Goal: Task Accomplishment & Management: Complete application form

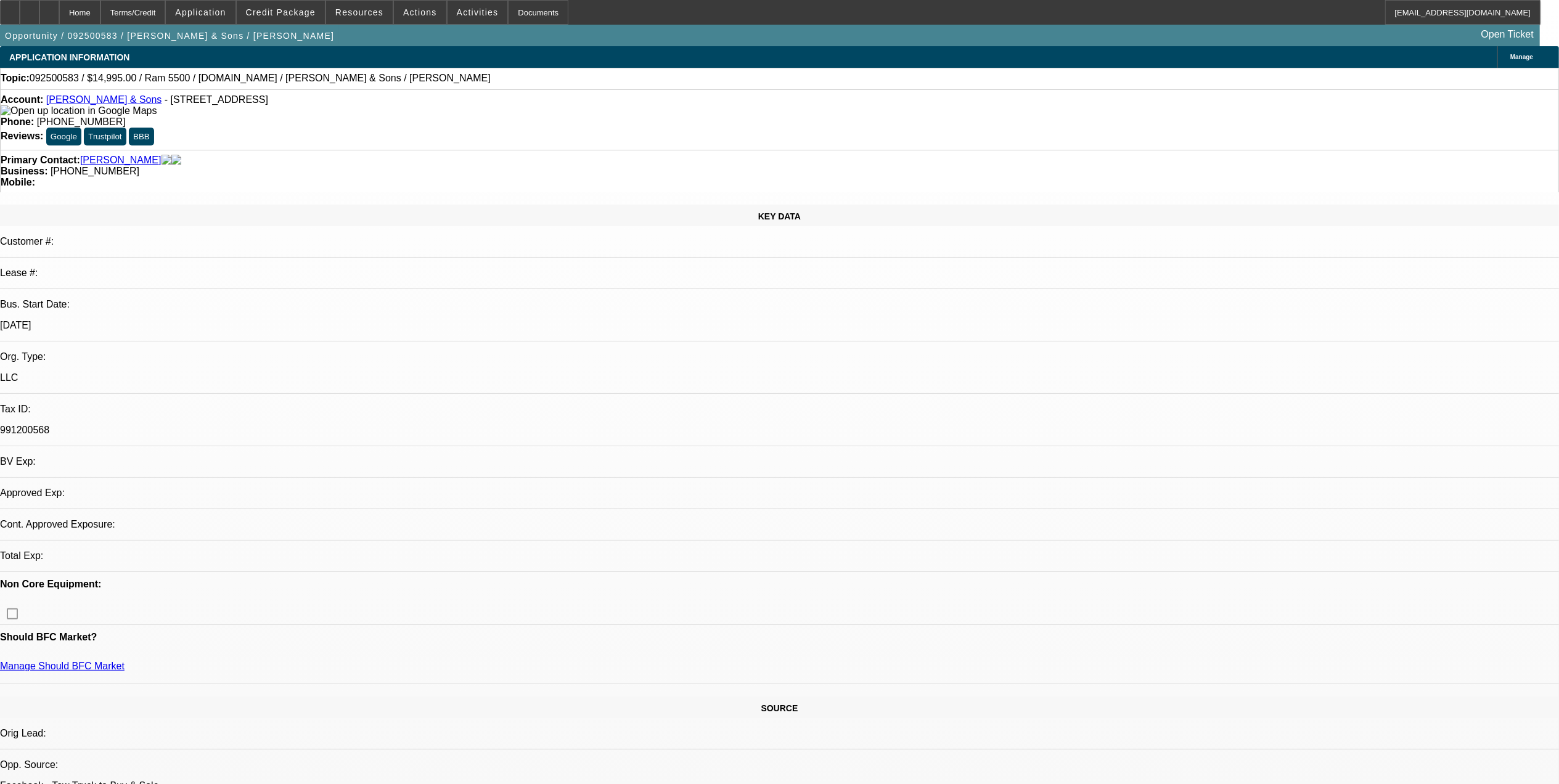
select select "0"
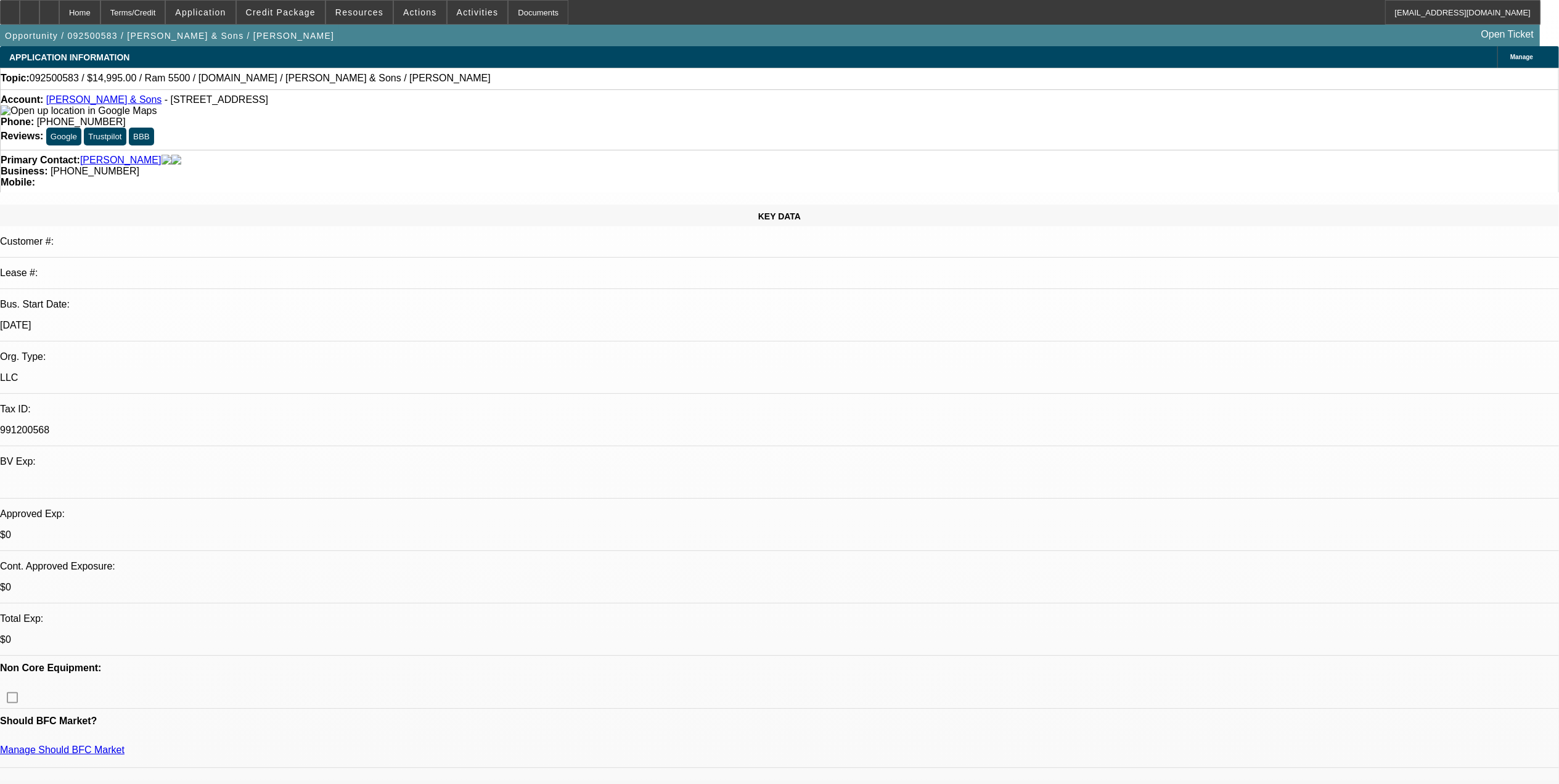
select select "1"
select select "21"
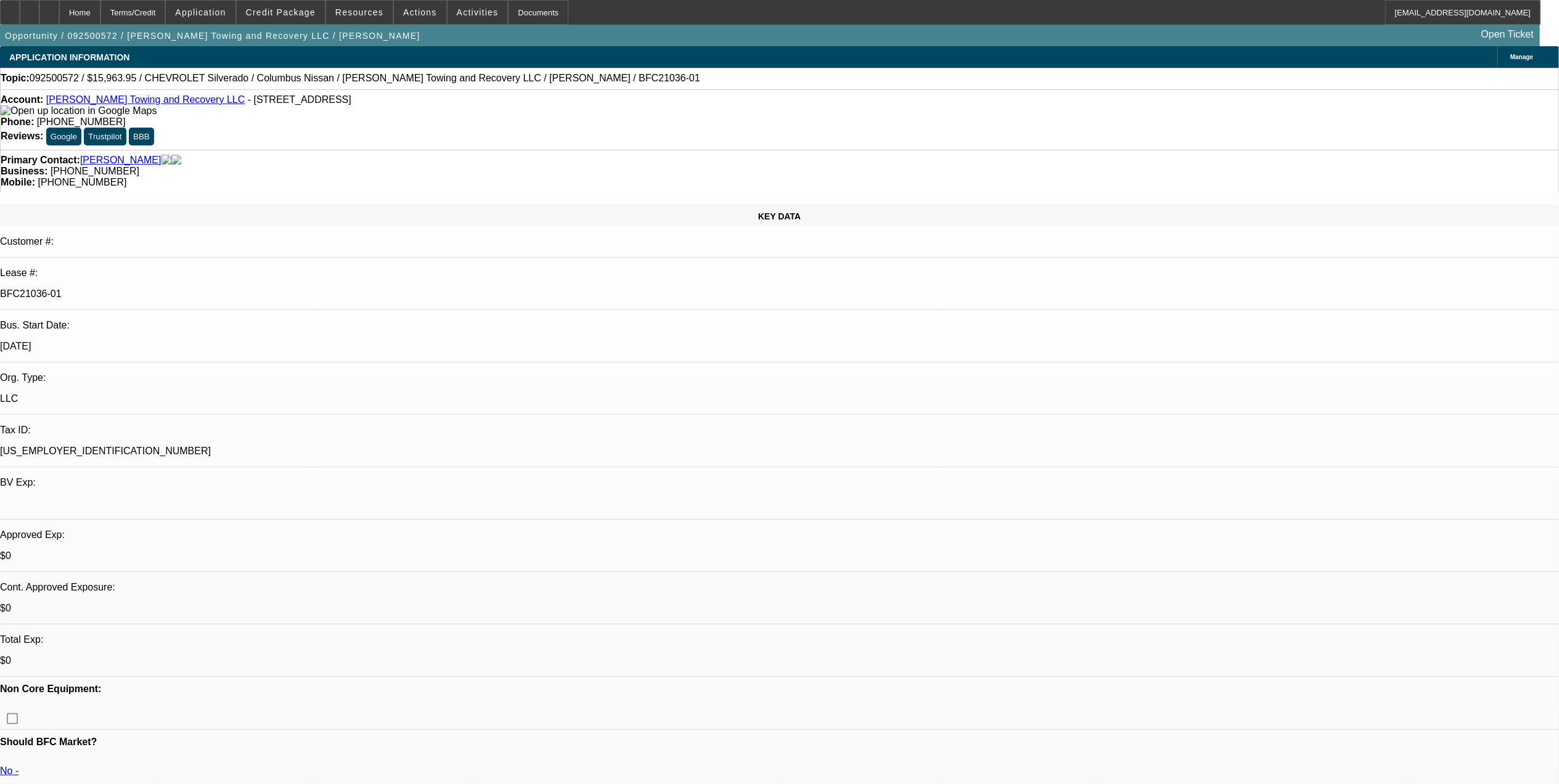
select select "0"
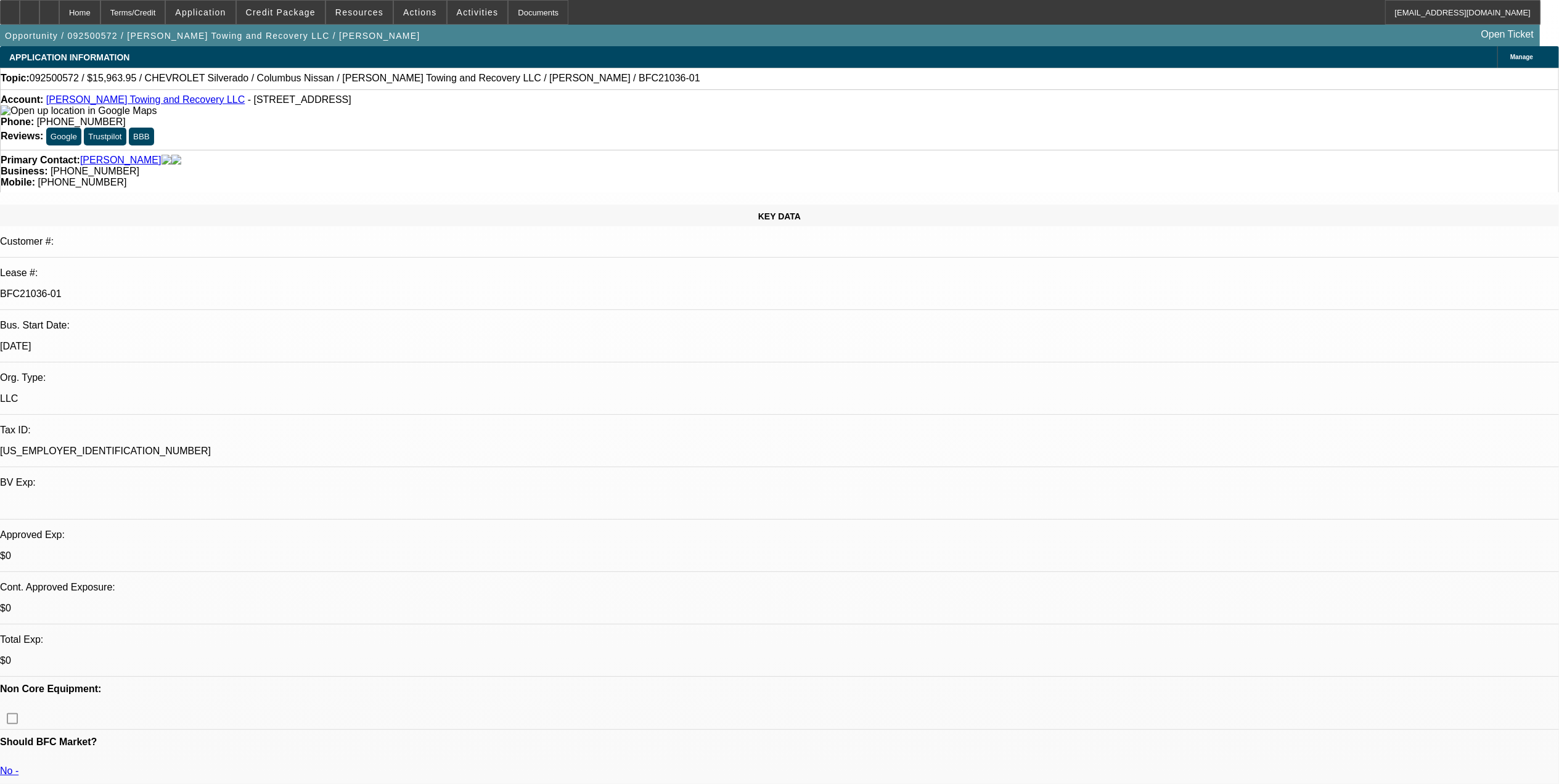
select select "0"
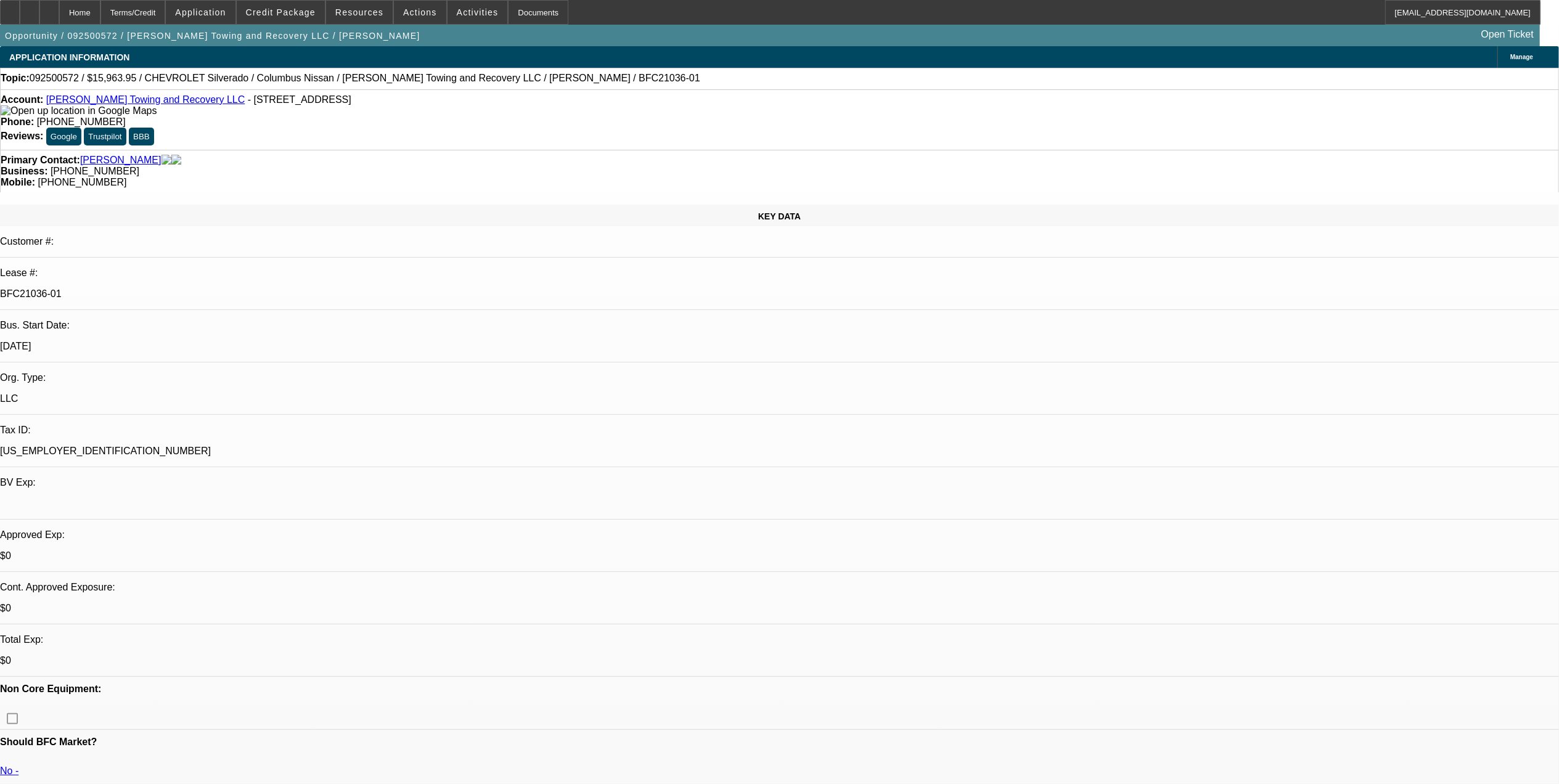
select select "0"
select select "1"
select select "2"
select select "1"
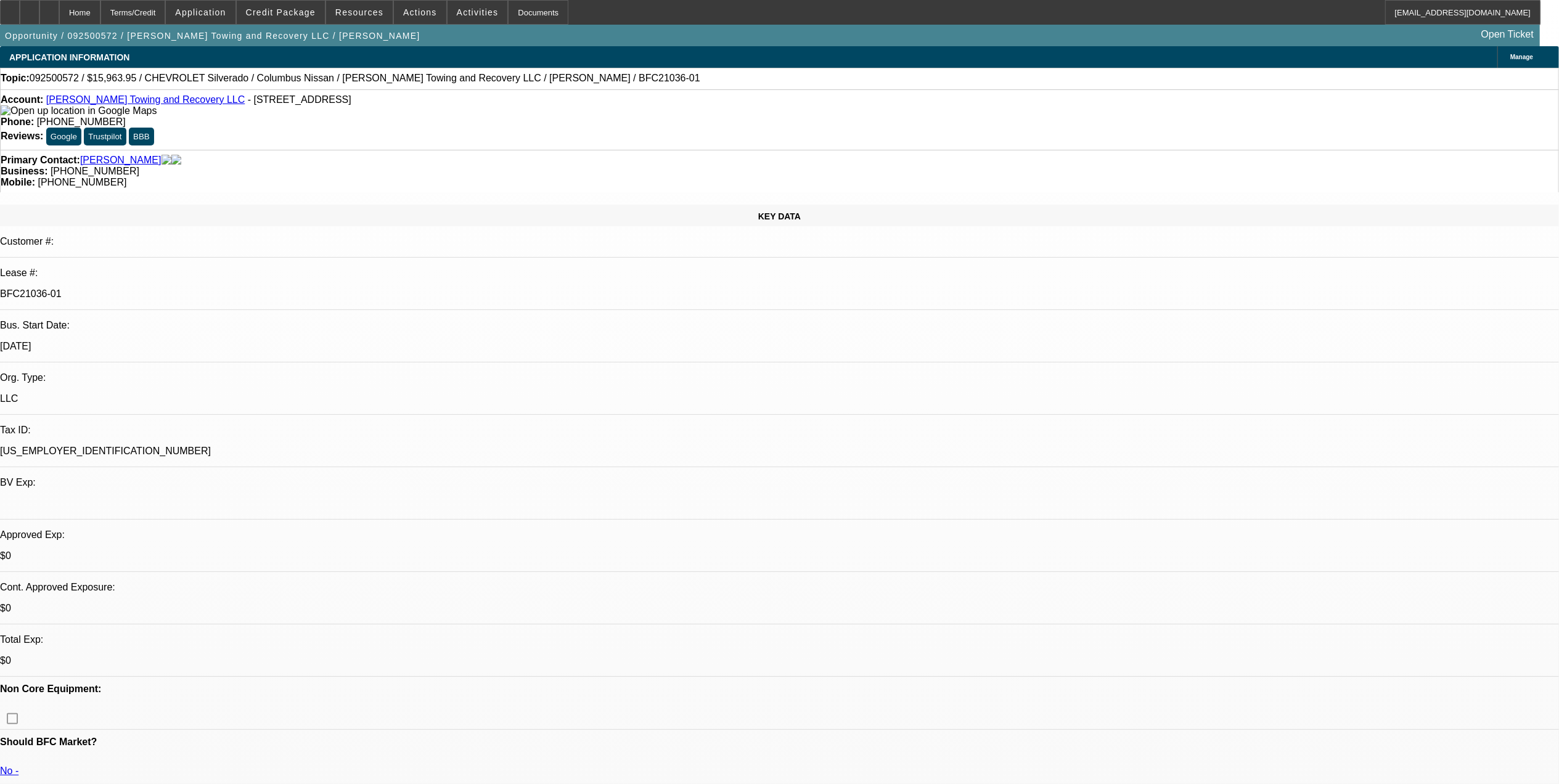
select select "1"
select select "2"
select select "1"
select select "2"
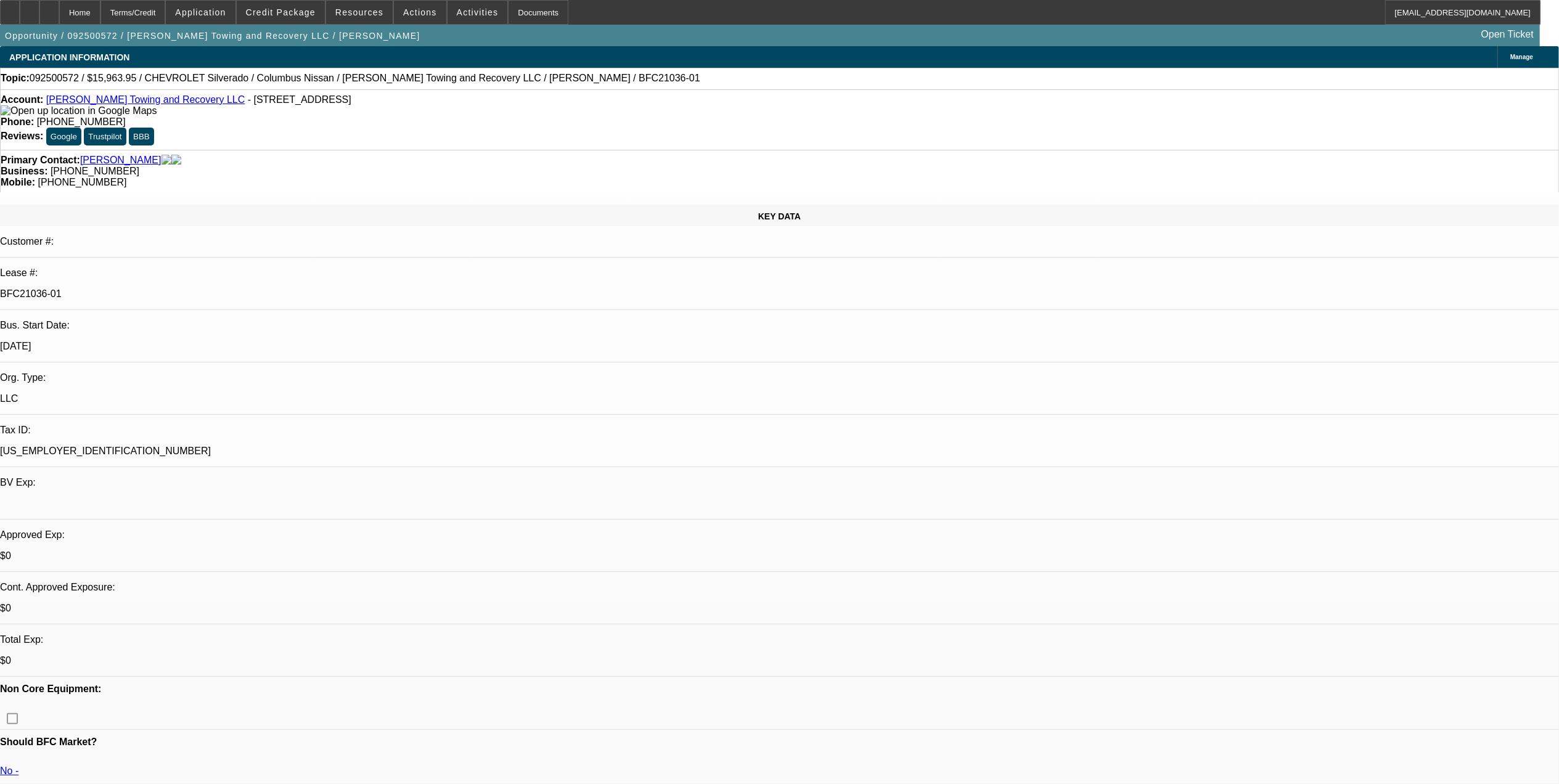
select select "1"
select select "2"
select select "21"
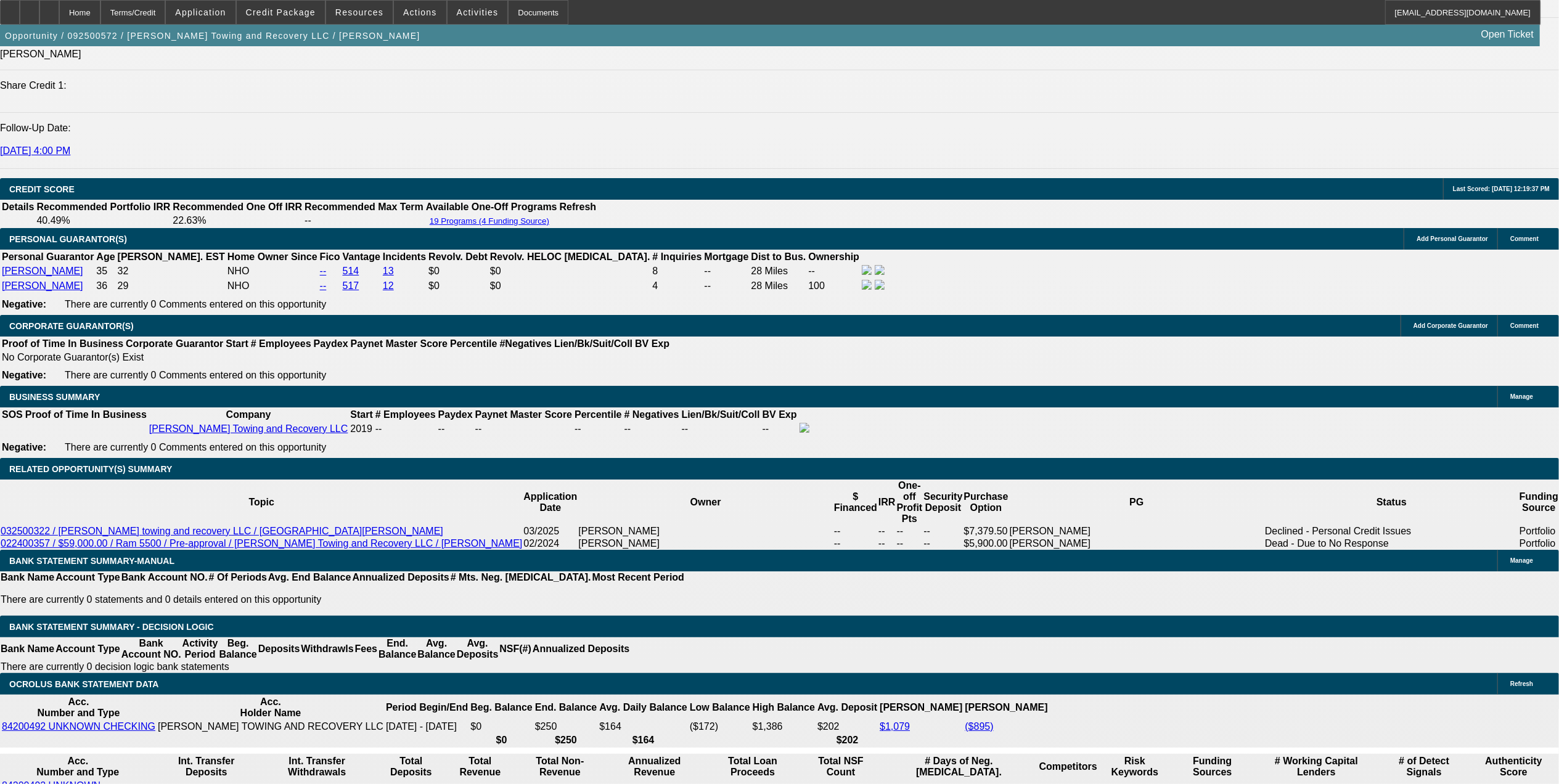
drag, startPoint x: 1156, startPoint y: 145, endPoint x: 1165, endPoint y: 163, distance: 20.1
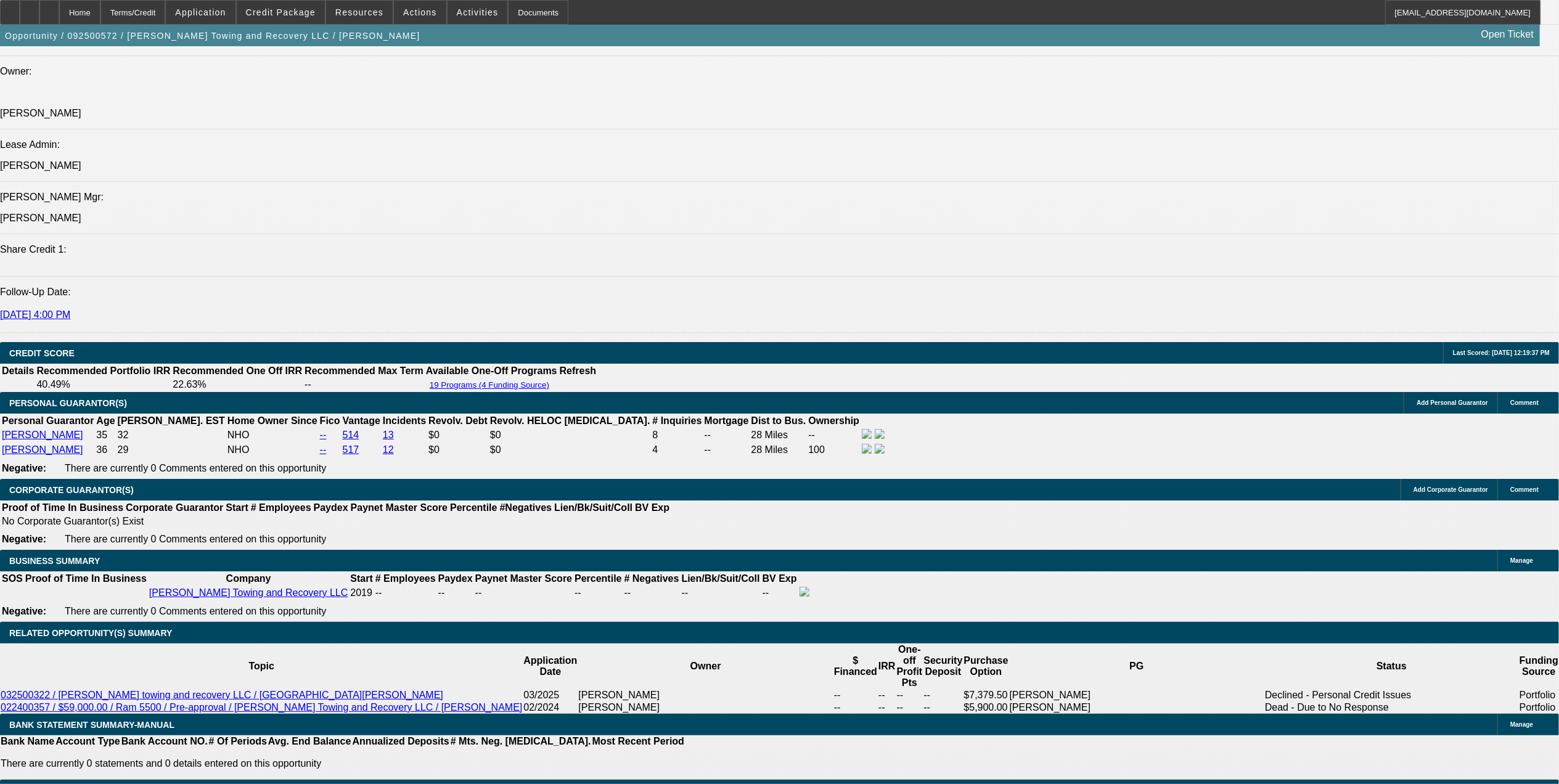
scroll to position [952, 0]
